Goal: Information Seeking & Learning: Compare options

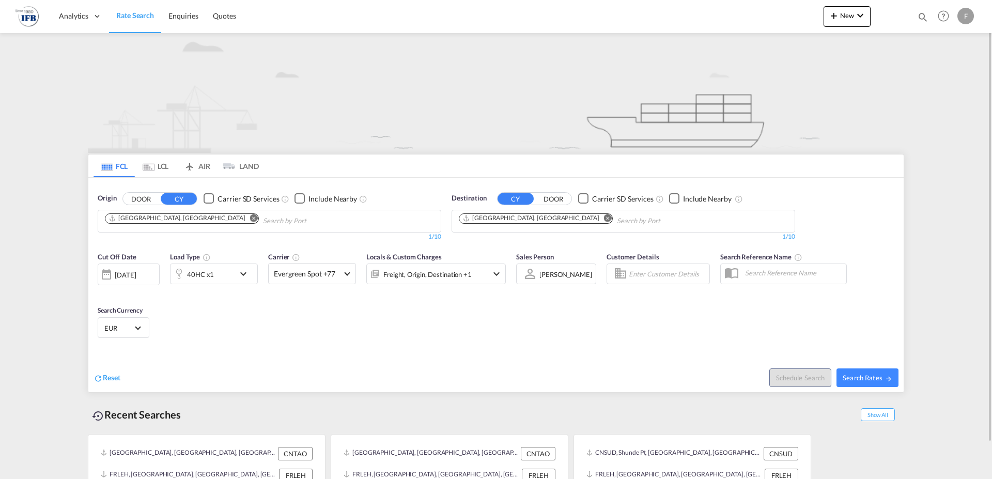
click at [250, 221] on md-icon "Remove" at bounding box center [254, 218] width 8 height 8
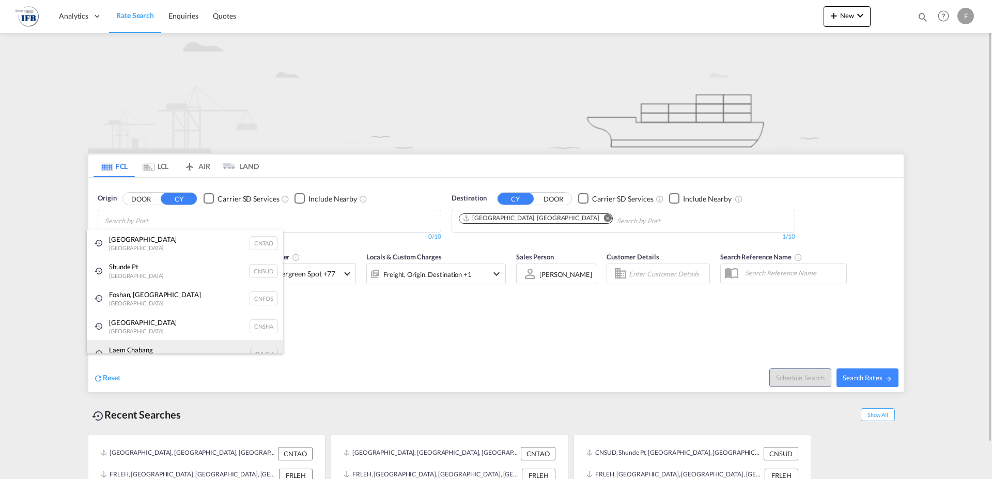
click at [133, 348] on div "Laem Chabang Thailand THLCH" at bounding box center [185, 354] width 196 height 28
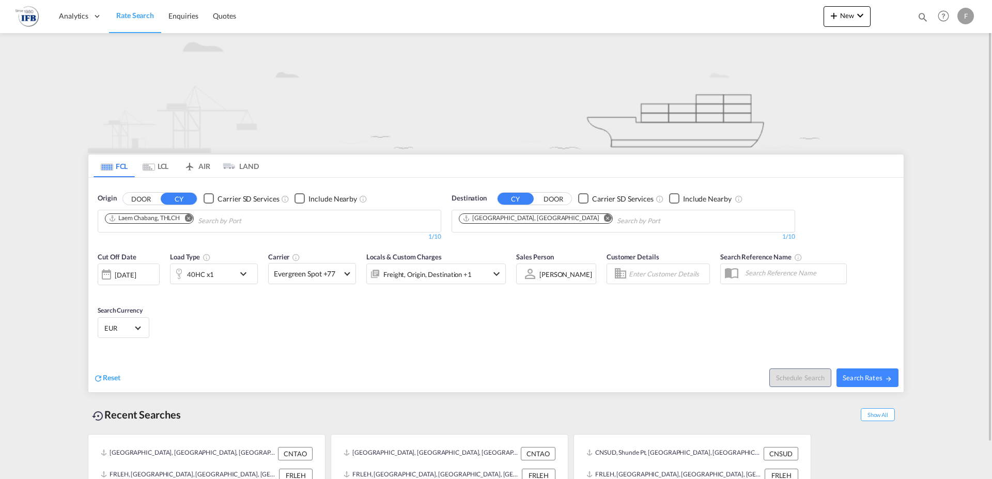
click at [136, 273] on div "[DATE]" at bounding box center [125, 274] width 21 height 9
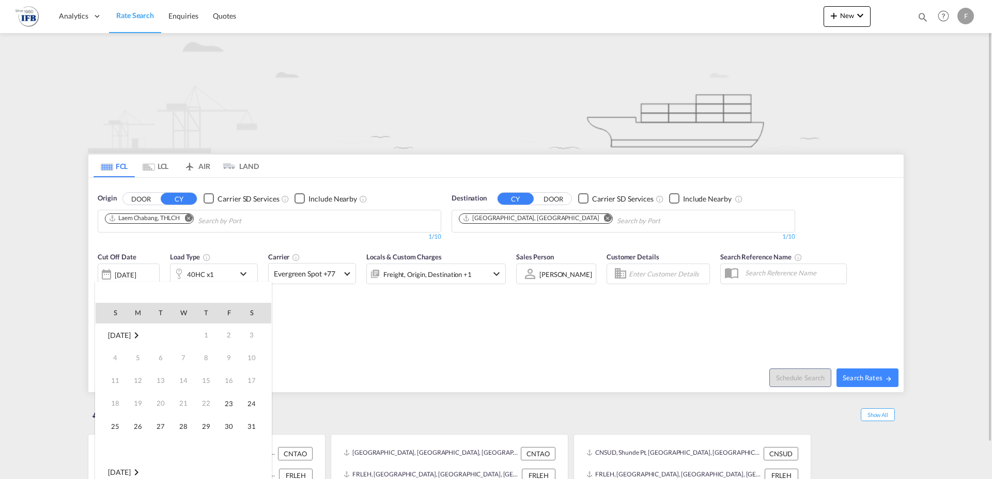
scroll to position [410, 0]
click at [320, 325] on div at bounding box center [496, 239] width 992 height 479
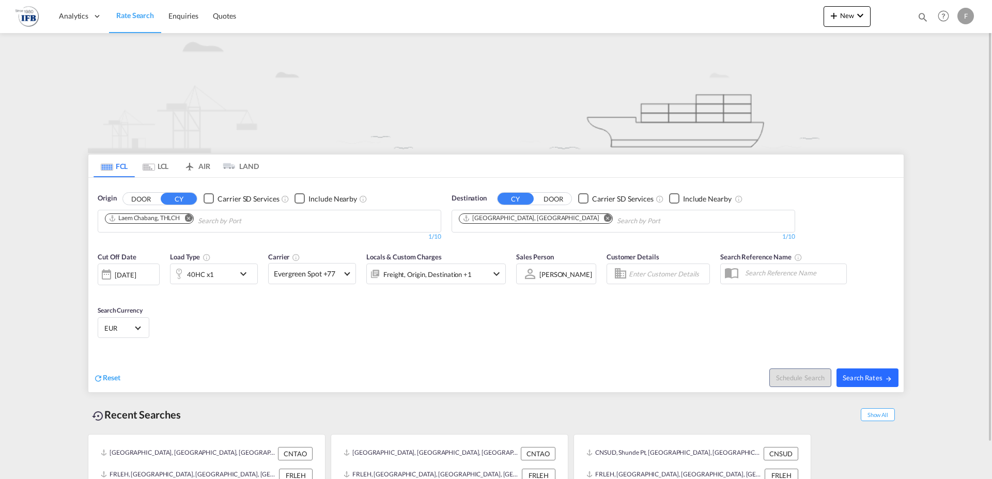
click at [886, 376] on md-icon "icon-arrow-right" at bounding box center [888, 378] width 7 height 7
type input "THLCH to FRLEH / [DATE]"
